Goal: Information Seeking & Learning: Learn about a topic

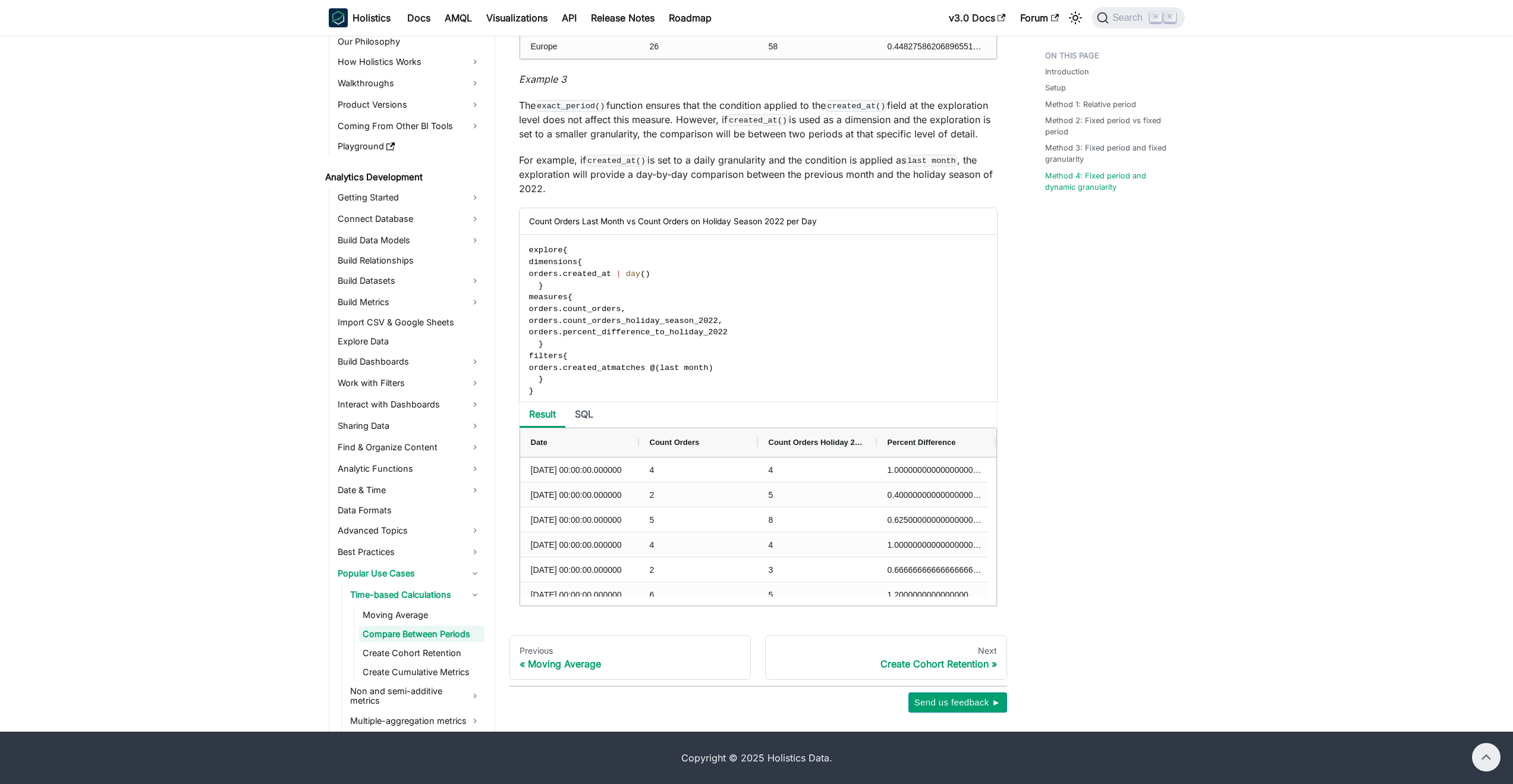
scroll to position [60, 0]
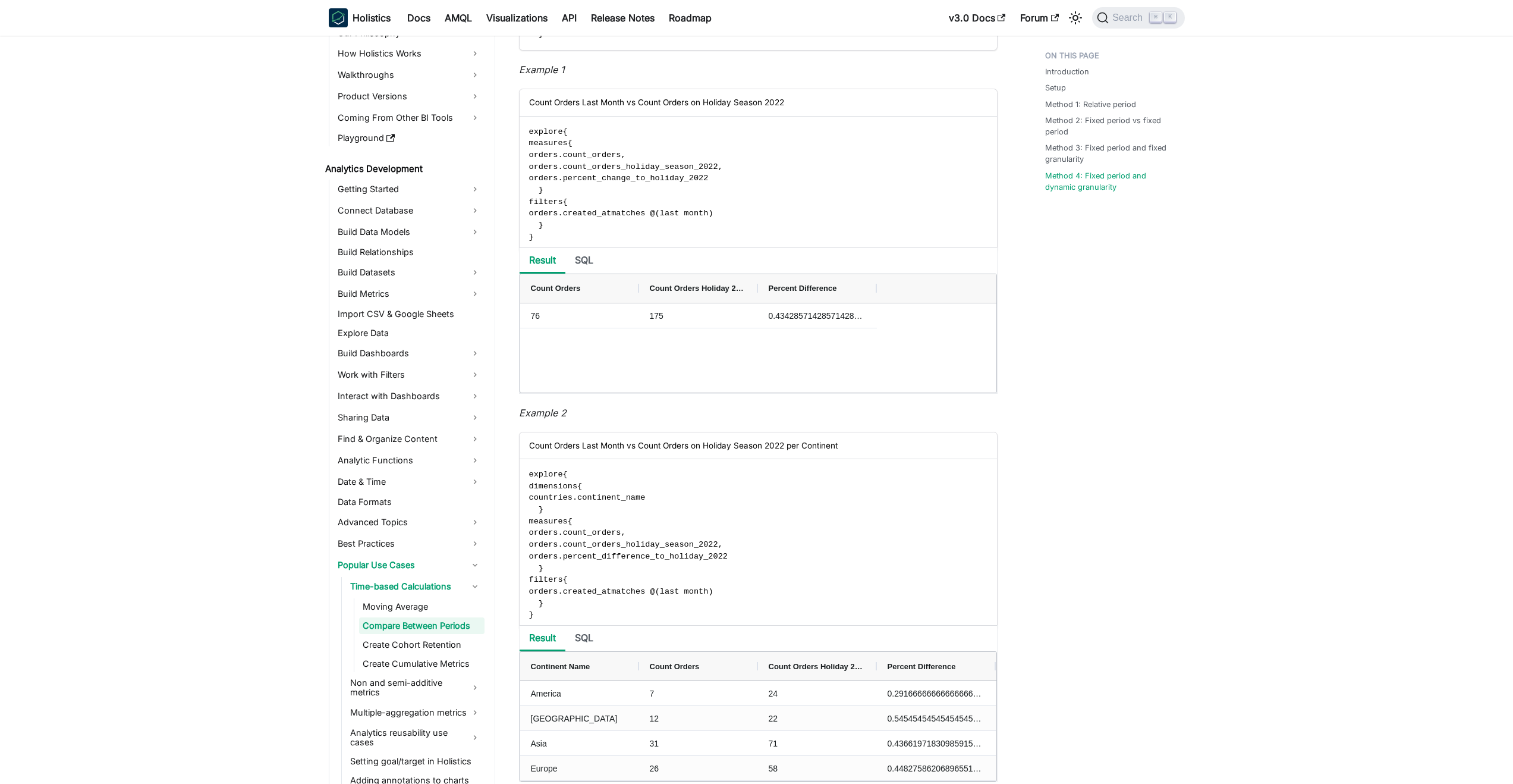
scroll to position [5466, 0]
